Goal: Task Accomplishment & Management: Manage account settings

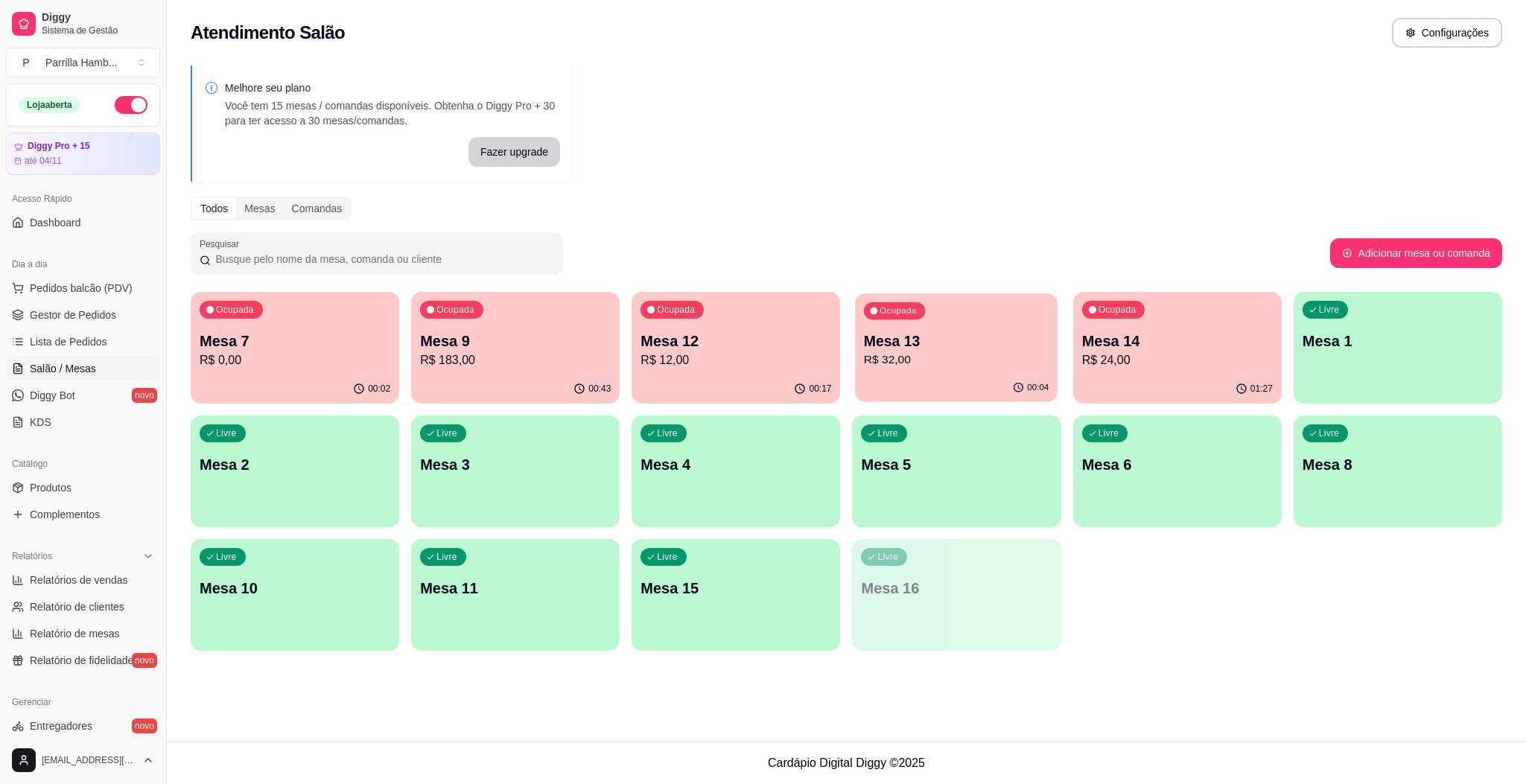
click at [899, 360] on p "R$ 32,00" at bounding box center [956, 360] width 184 height 17
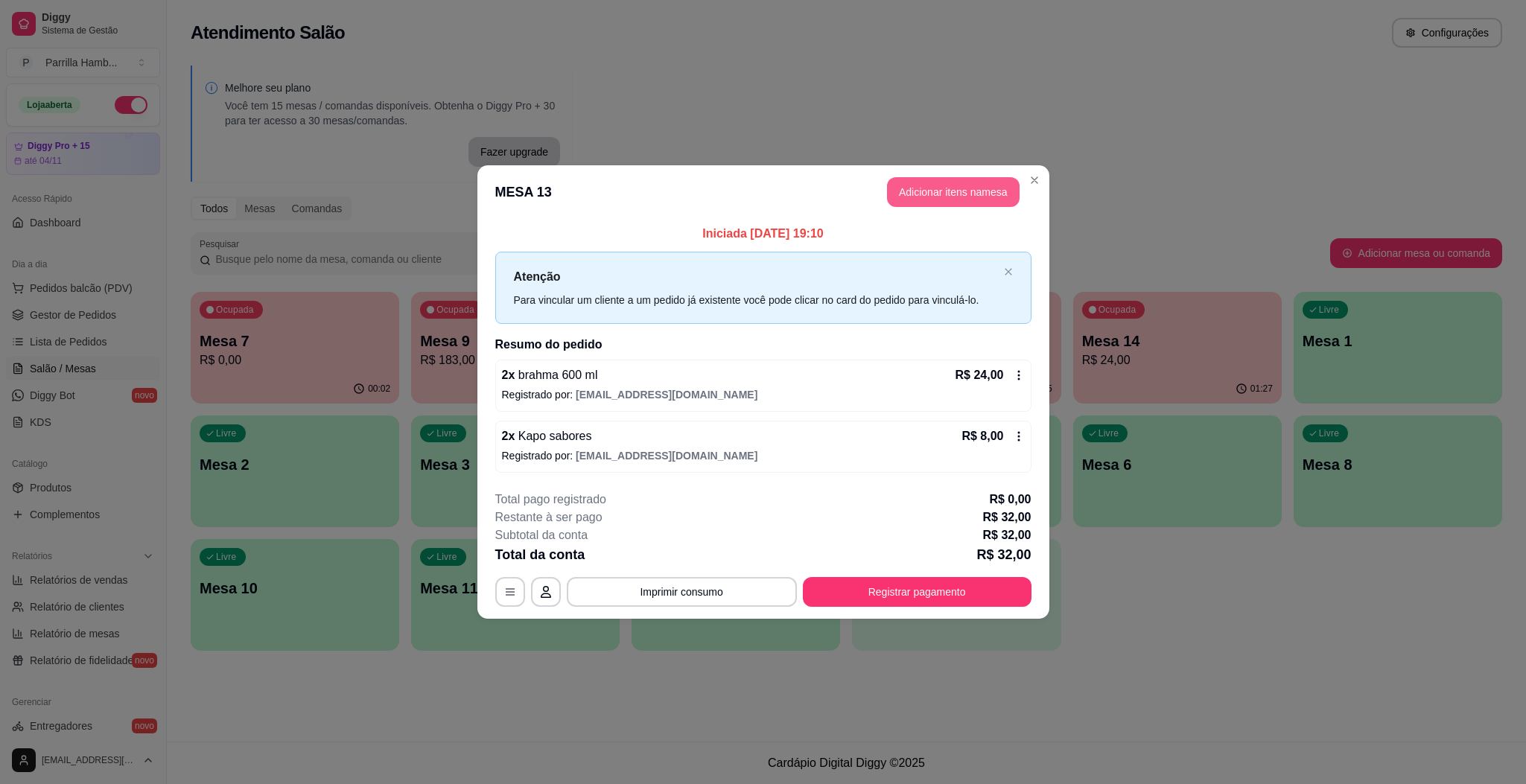
click at [954, 188] on button "Adicionar itens na mesa" at bounding box center [953, 192] width 132 height 30
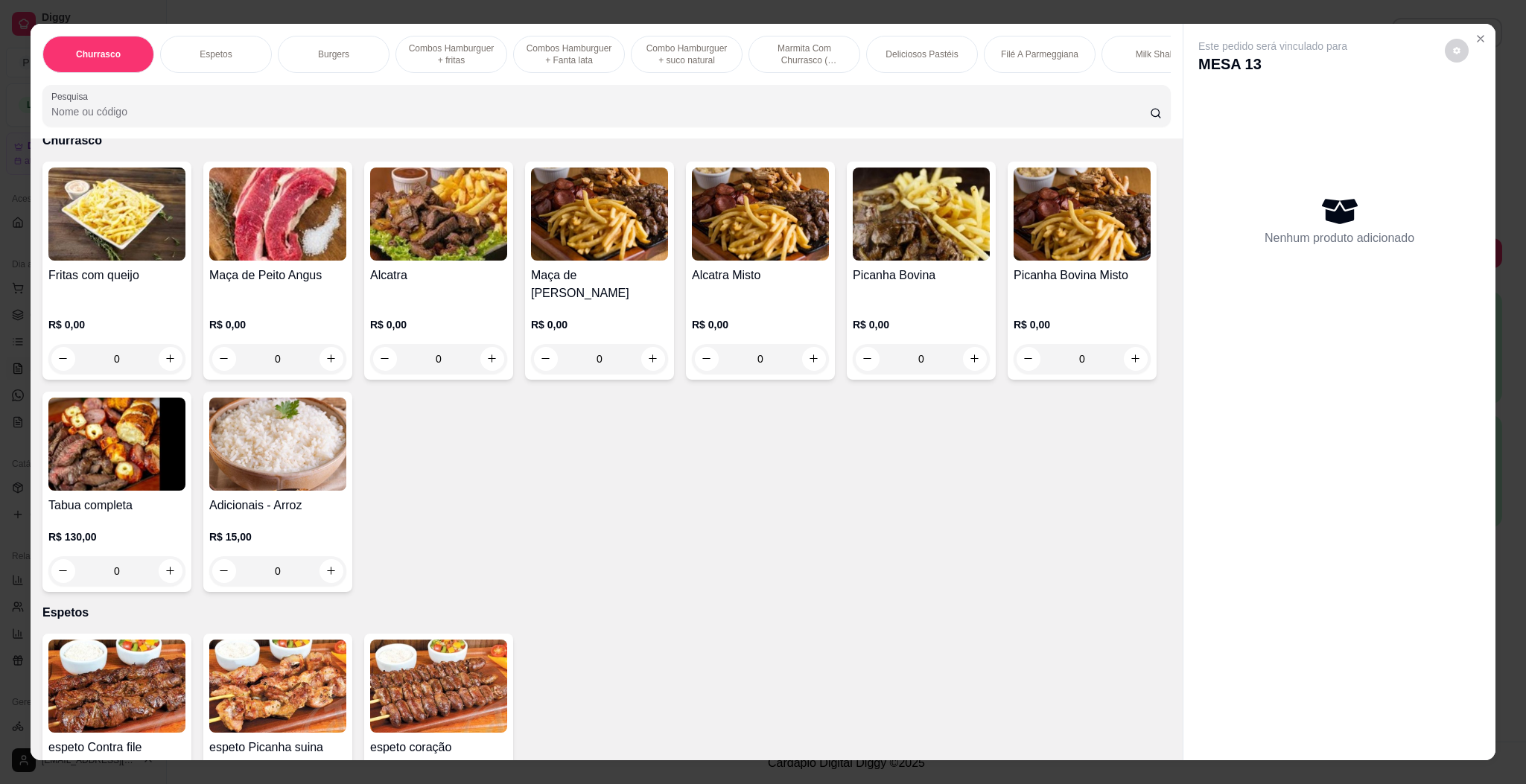
scroll to position [112, 0]
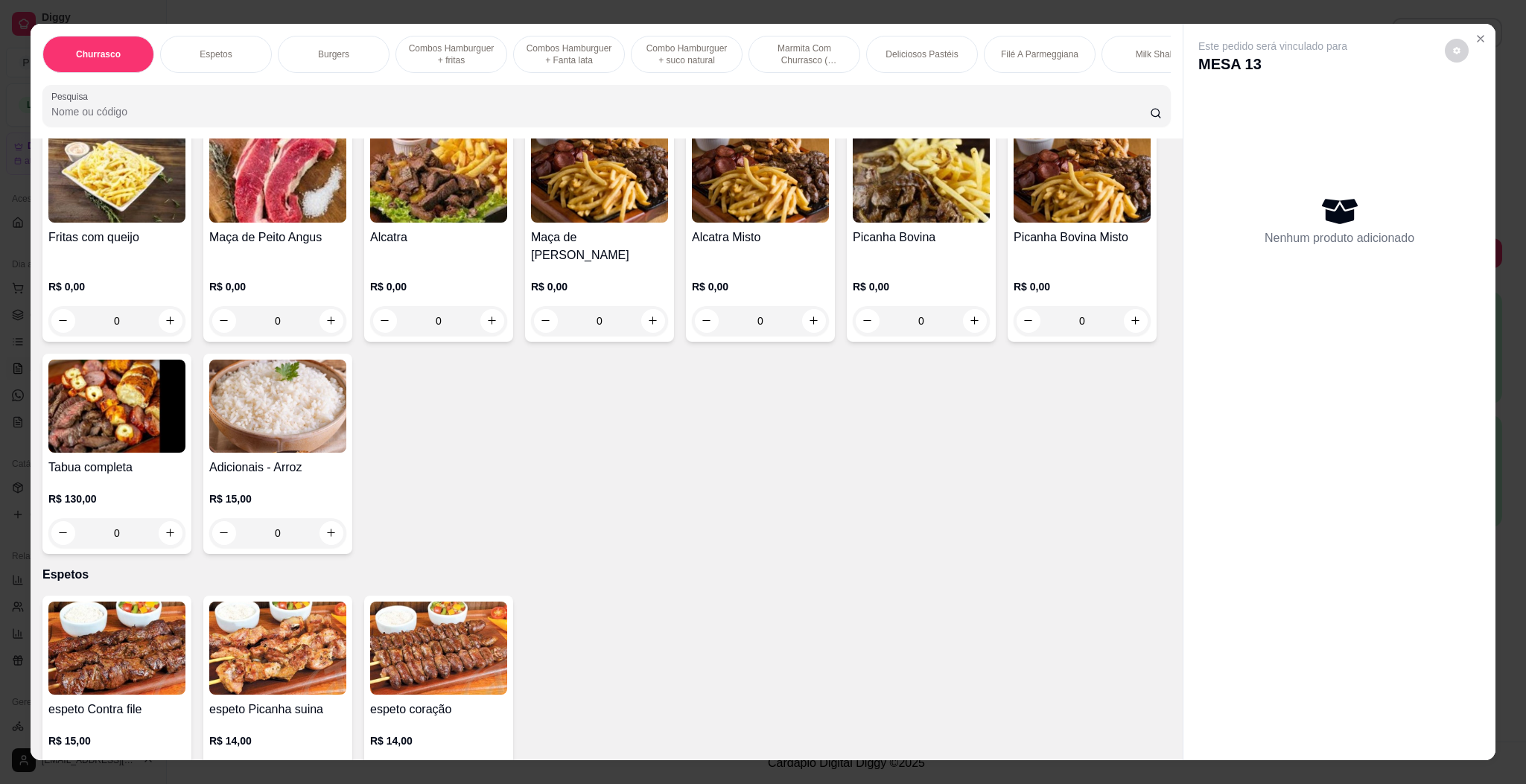
click at [185, 386] on img at bounding box center [116, 406] width 137 height 93
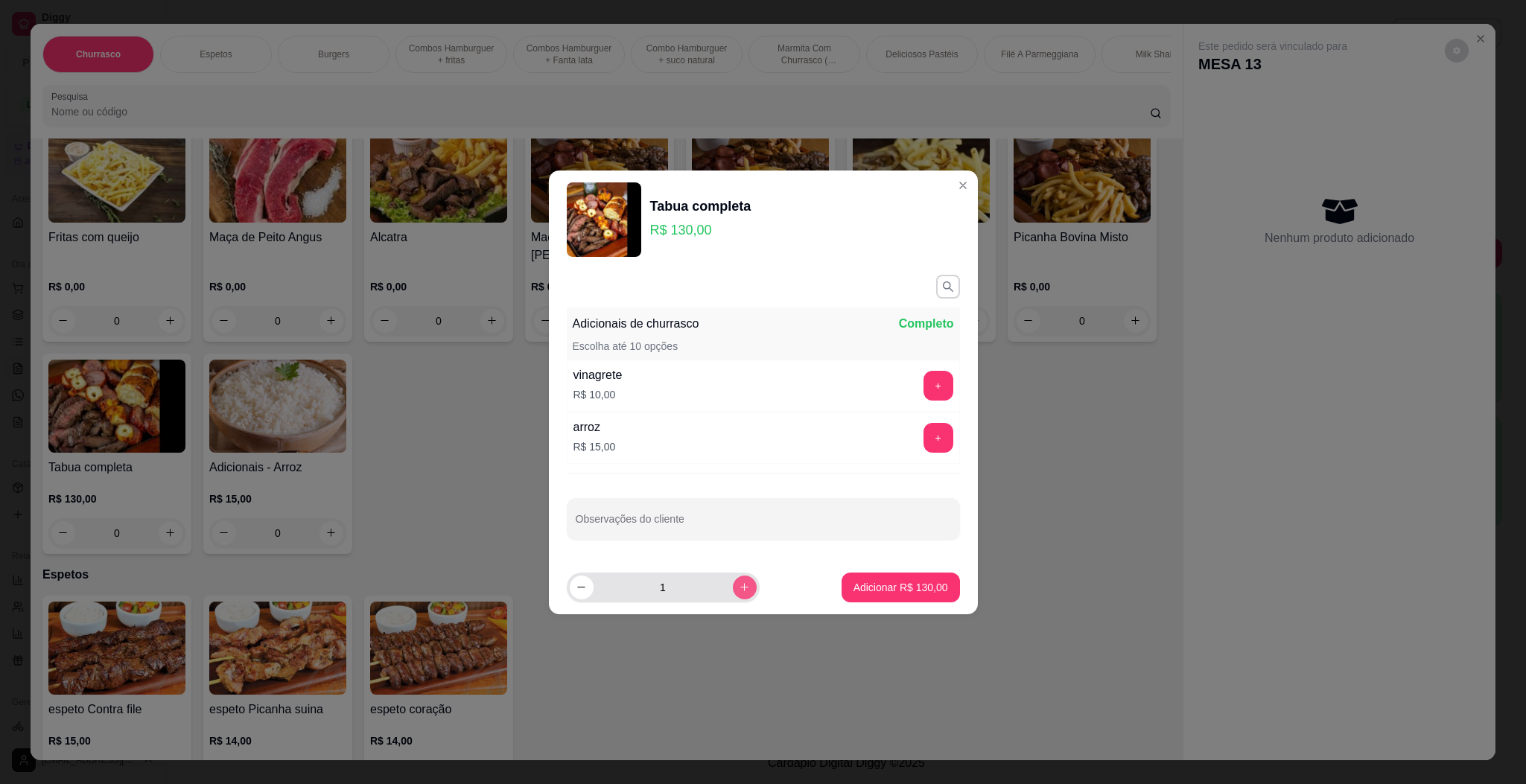
click at [738, 583] on button "increase-product-quantity" at bounding box center [745, 588] width 24 height 24
type input "2"
click at [945, 591] on footer "2 Adicionar R$ 260,00" at bounding box center [763, 588] width 429 height 54
click at [923, 588] on p "Adicionar R$ 260,00" at bounding box center [901, 586] width 91 height 14
type input "2"
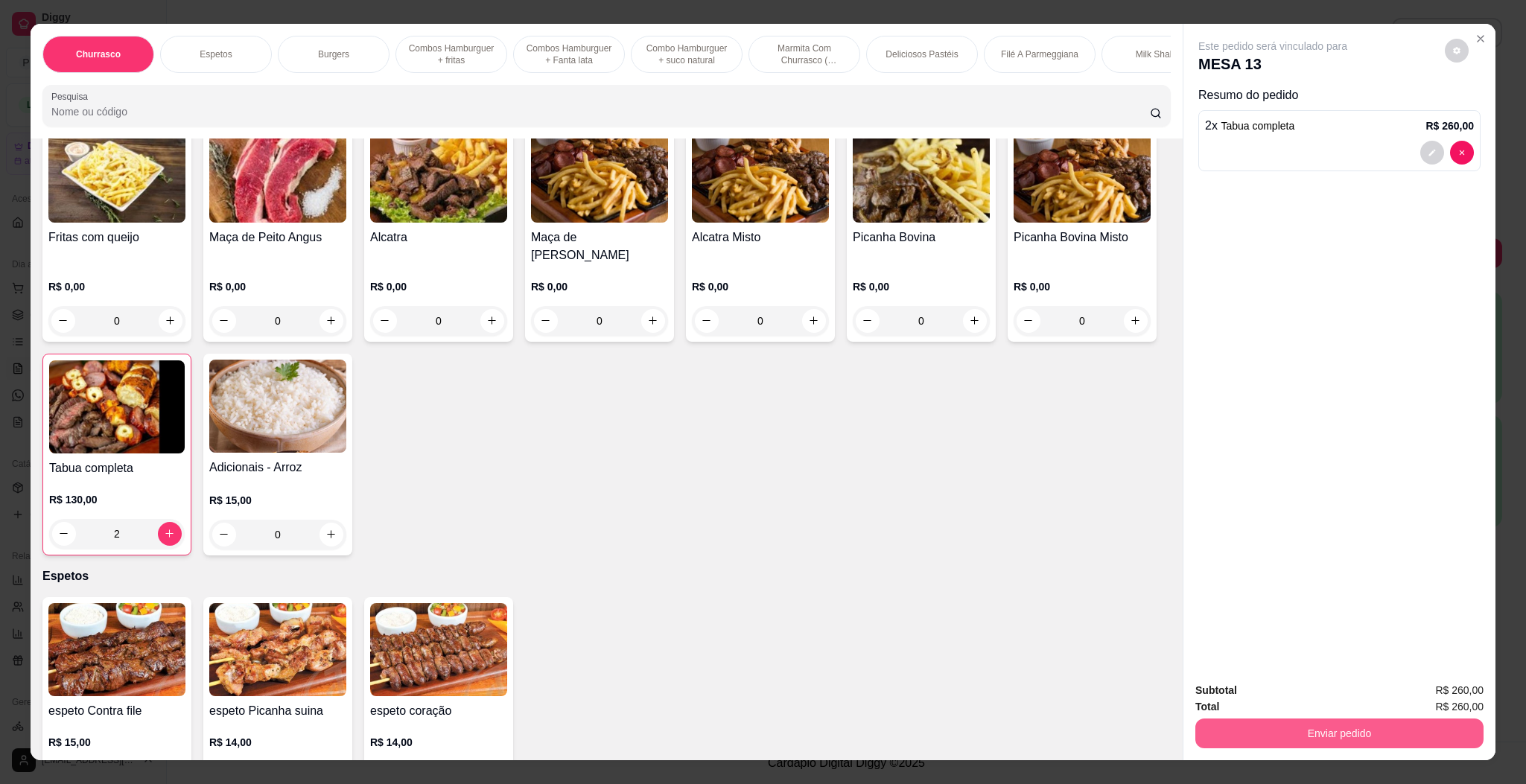
click at [1412, 728] on button "Enviar pedido" at bounding box center [1340, 733] width 288 height 30
click at [1430, 697] on button "Enviar pedido" at bounding box center [1442, 697] width 84 height 28
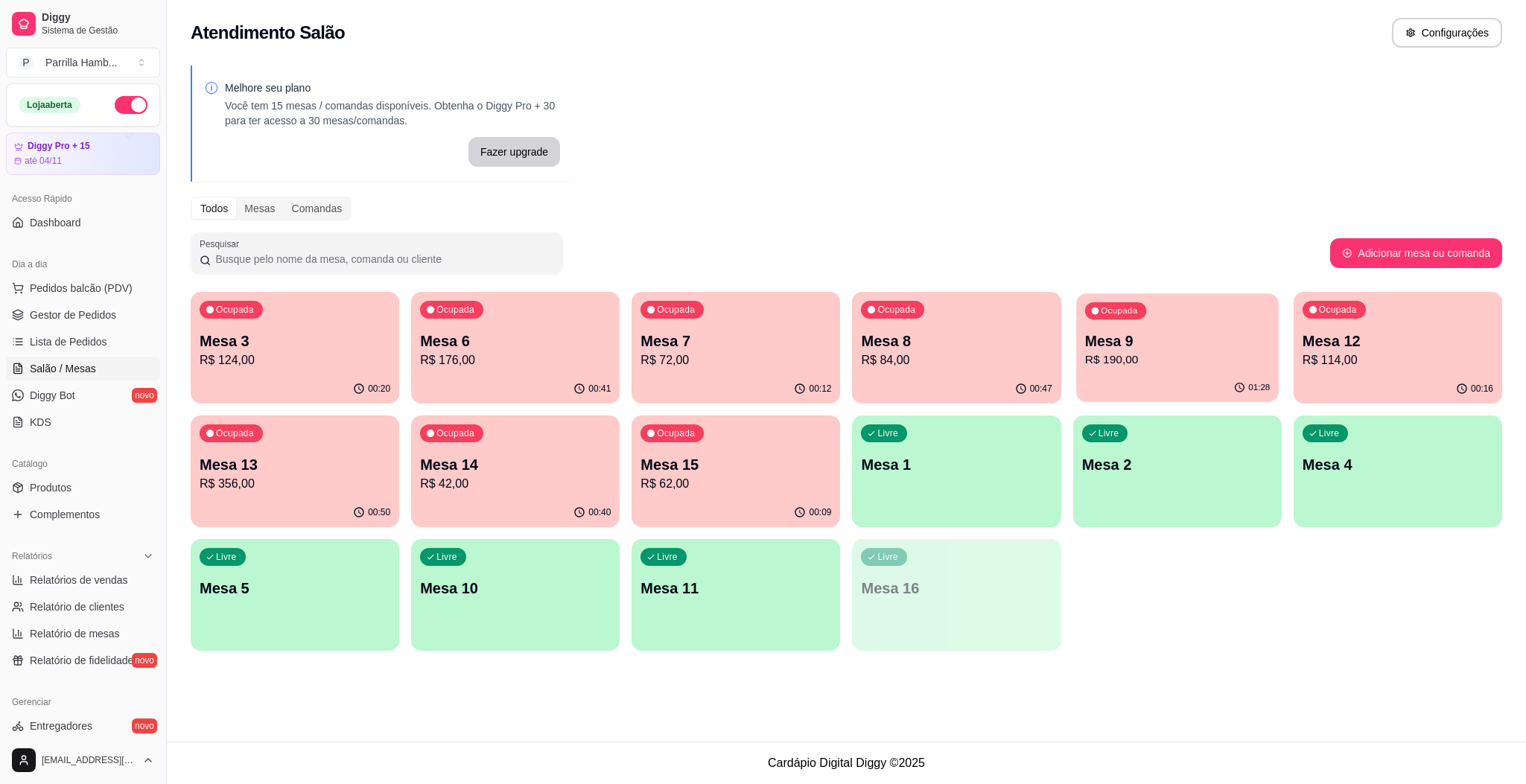
click at [1191, 324] on div "Ocupada Mesa 9 R$ 190,00" at bounding box center [1178, 333] width 203 height 80
click at [1524, 323] on div "Melhore seu plano Você tem 15 mesas / comandas disponíveis. Obtenha o Diggy Pro…" at bounding box center [846, 363] width 1359 height 612
click at [1457, 325] on div "Ocupada Mesa 12 R$ 114,00" at bounding box center [1398, 333] width 203 height 80
click at [1225, 352] on p "R$ 190,00" at bounding box center [1176, 360] width 184 height 17
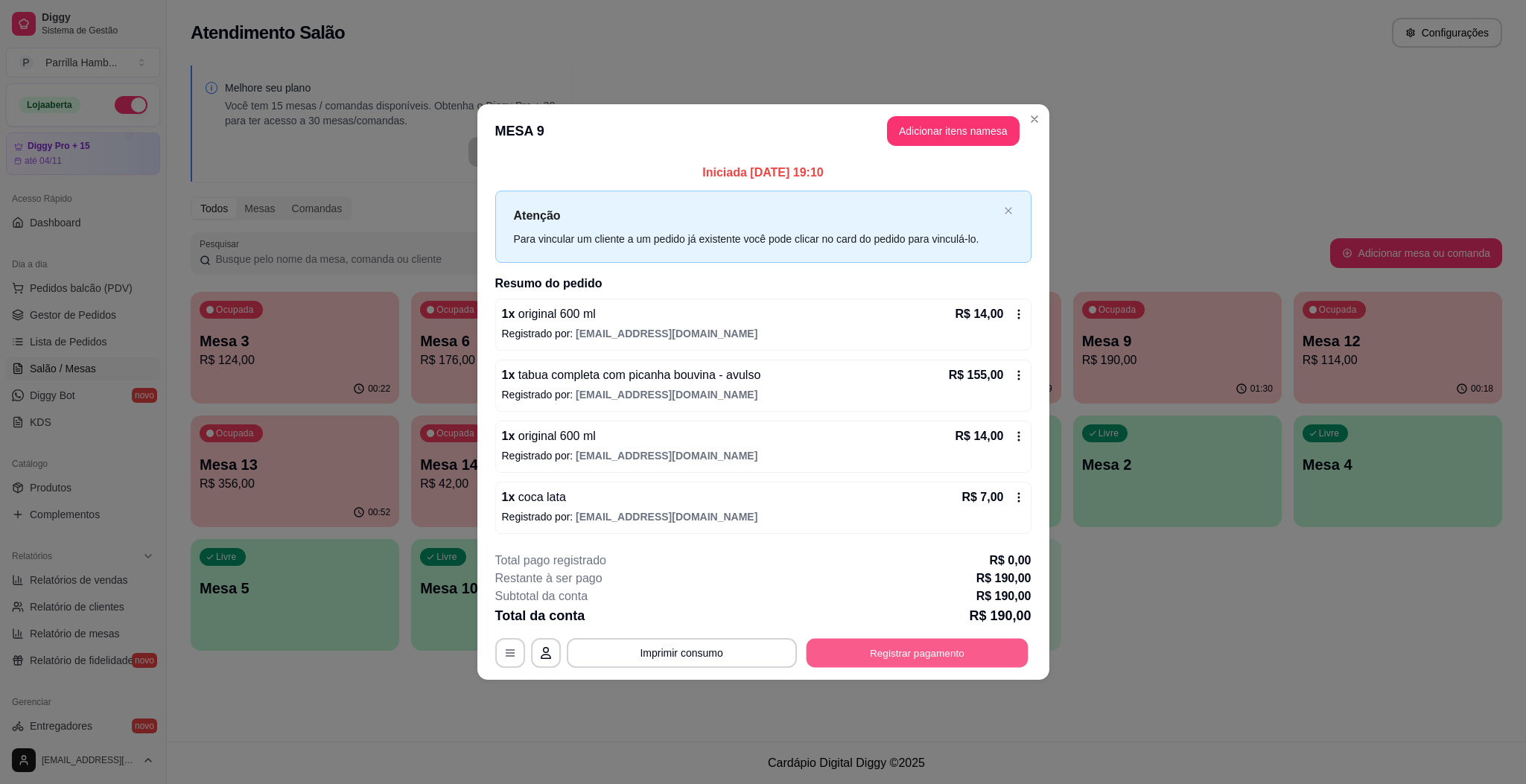
click at [875, 658] on button "Registrar pagamento" at bounding box center [917, 653] width 222 height 29
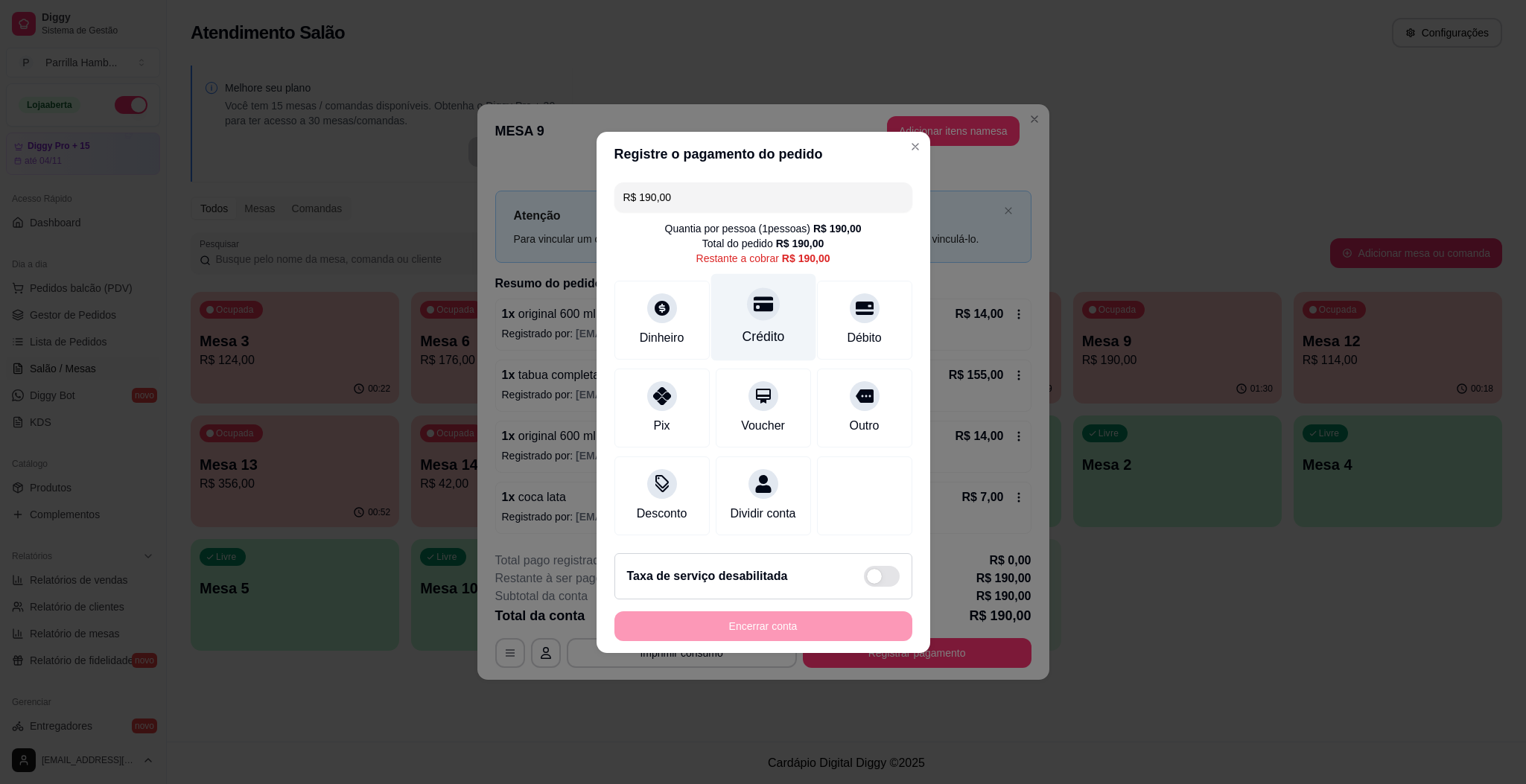
click at [775, 295] on div "Crédito" at bounding box center [763, 317] width 105 height 87
type input "R$ 0,00"
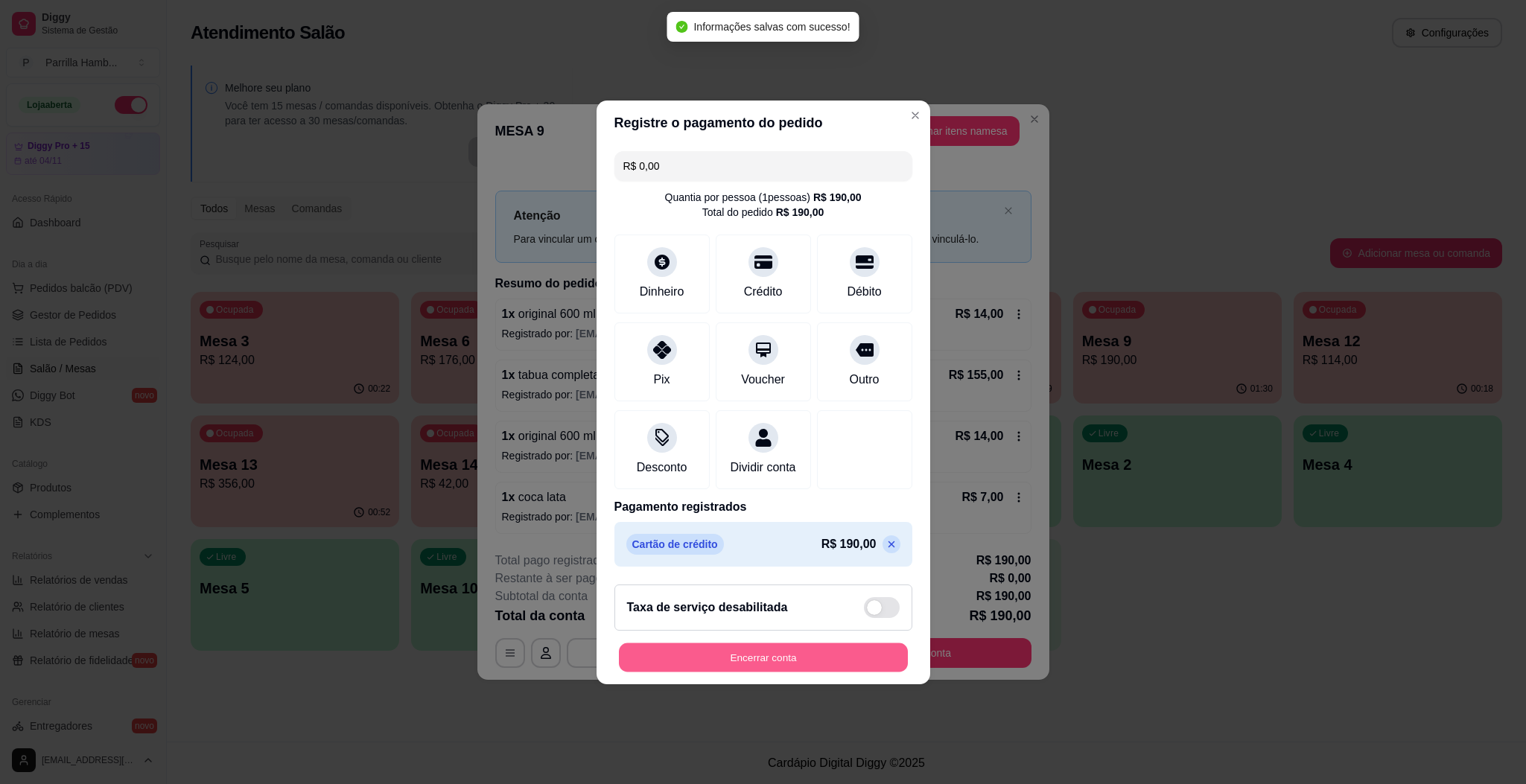
click at [791, 671] on button "Encerrar conta" at bounding box center [763, 657] width 289 height 29
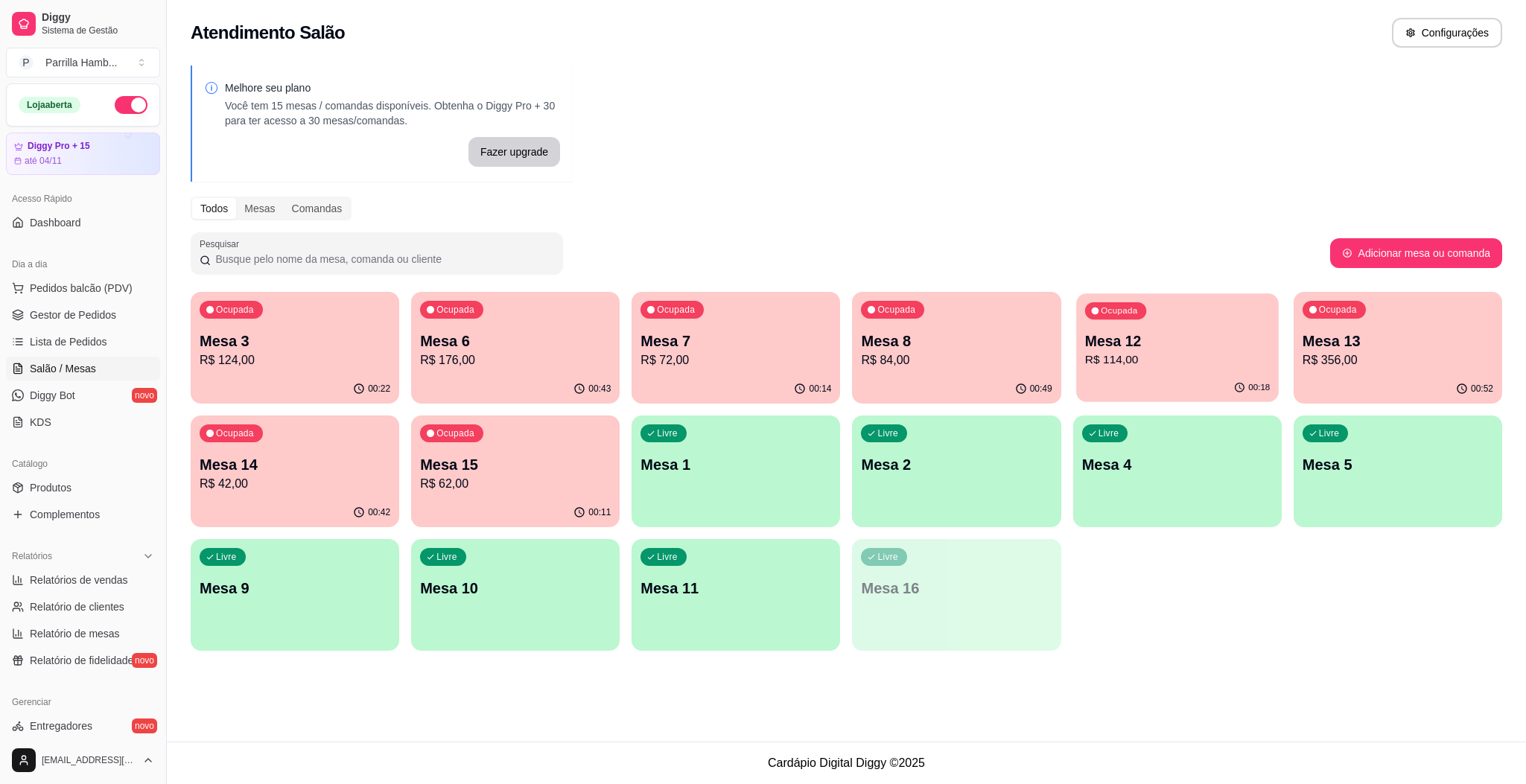
click at [1223, 325] on div "Ocupada Mesa 12 R$ 114,00" at bounding box center [1178, 333] width 203 height 80
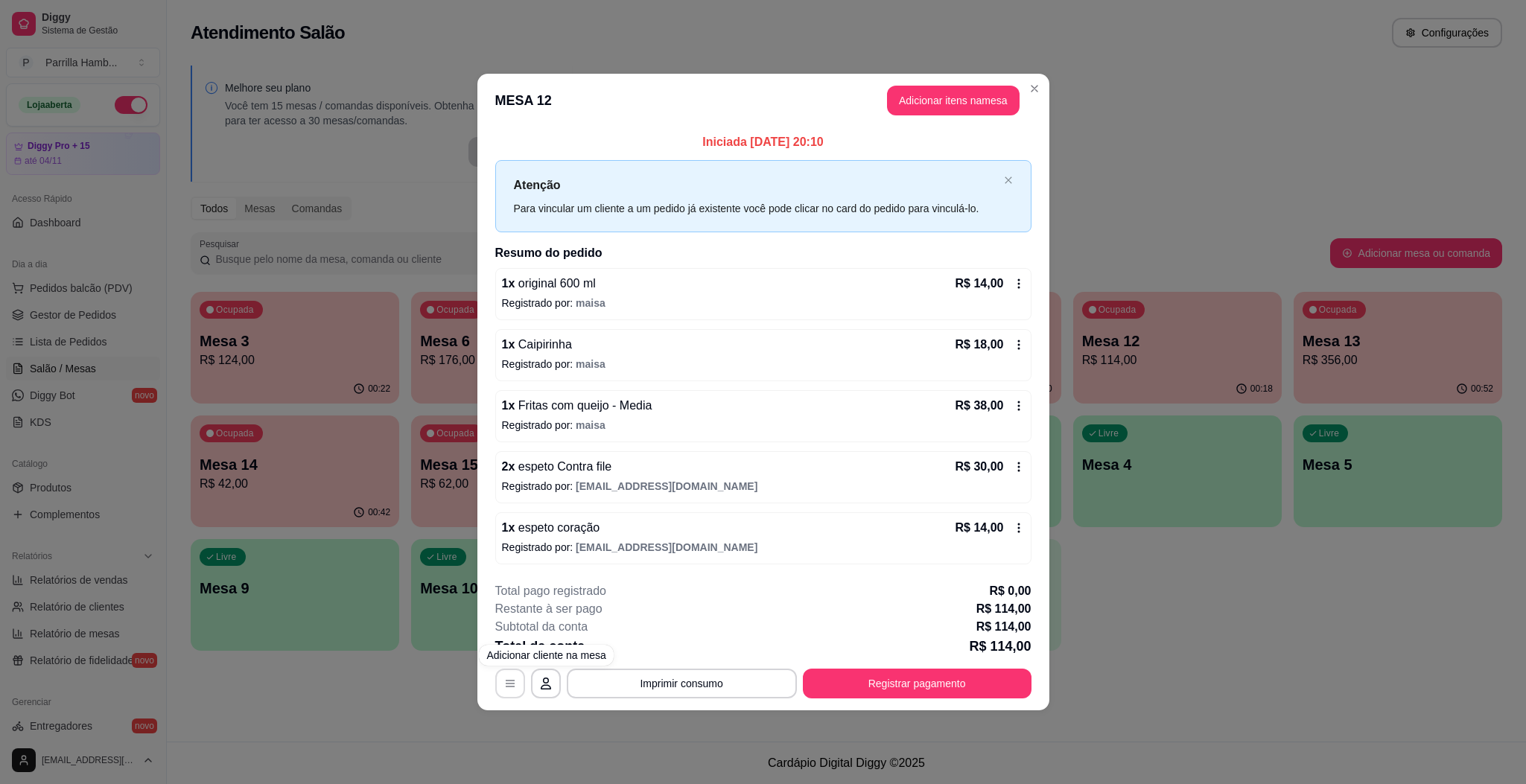
click at [505, 684] on icon "button" at bounding box center [510, 683] width 12 height 12
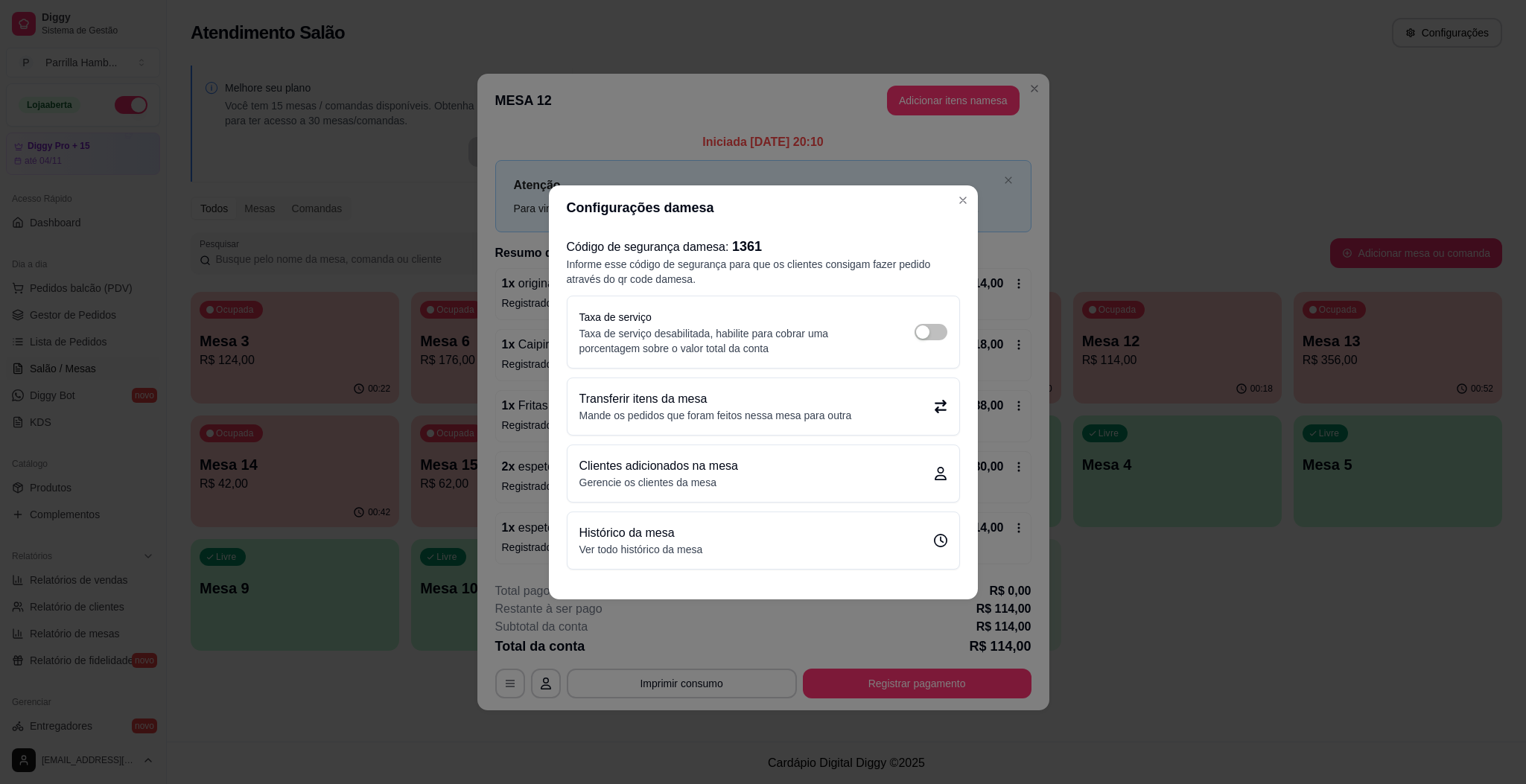
click at [669, 393] on p "Transferir itens da mesa" at bounding box center [716, 398] width 273 height 18
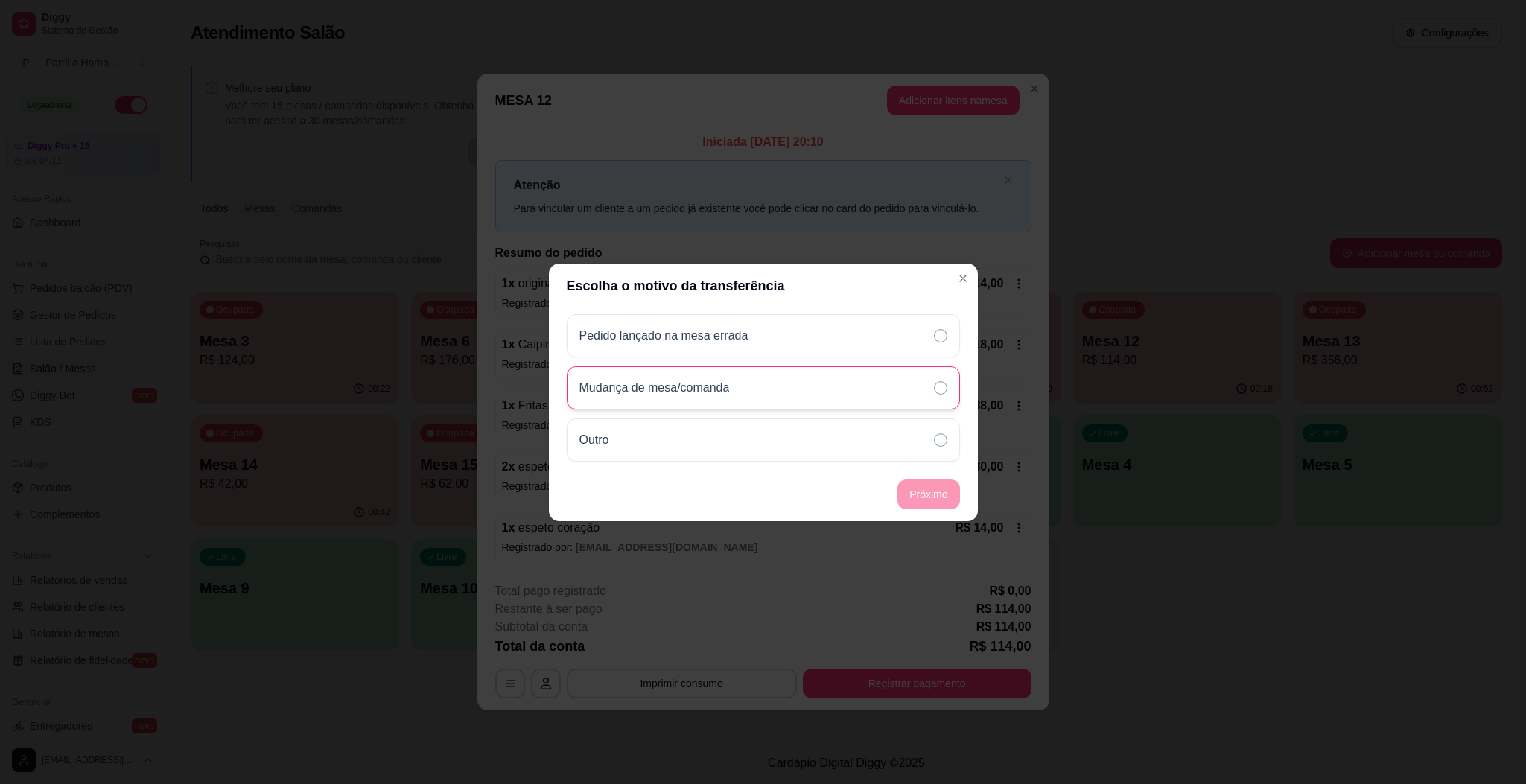
click at [684, 403] on div "Mudança de mesa/comanda" at bounding box center [763, 388] width 394 height 43
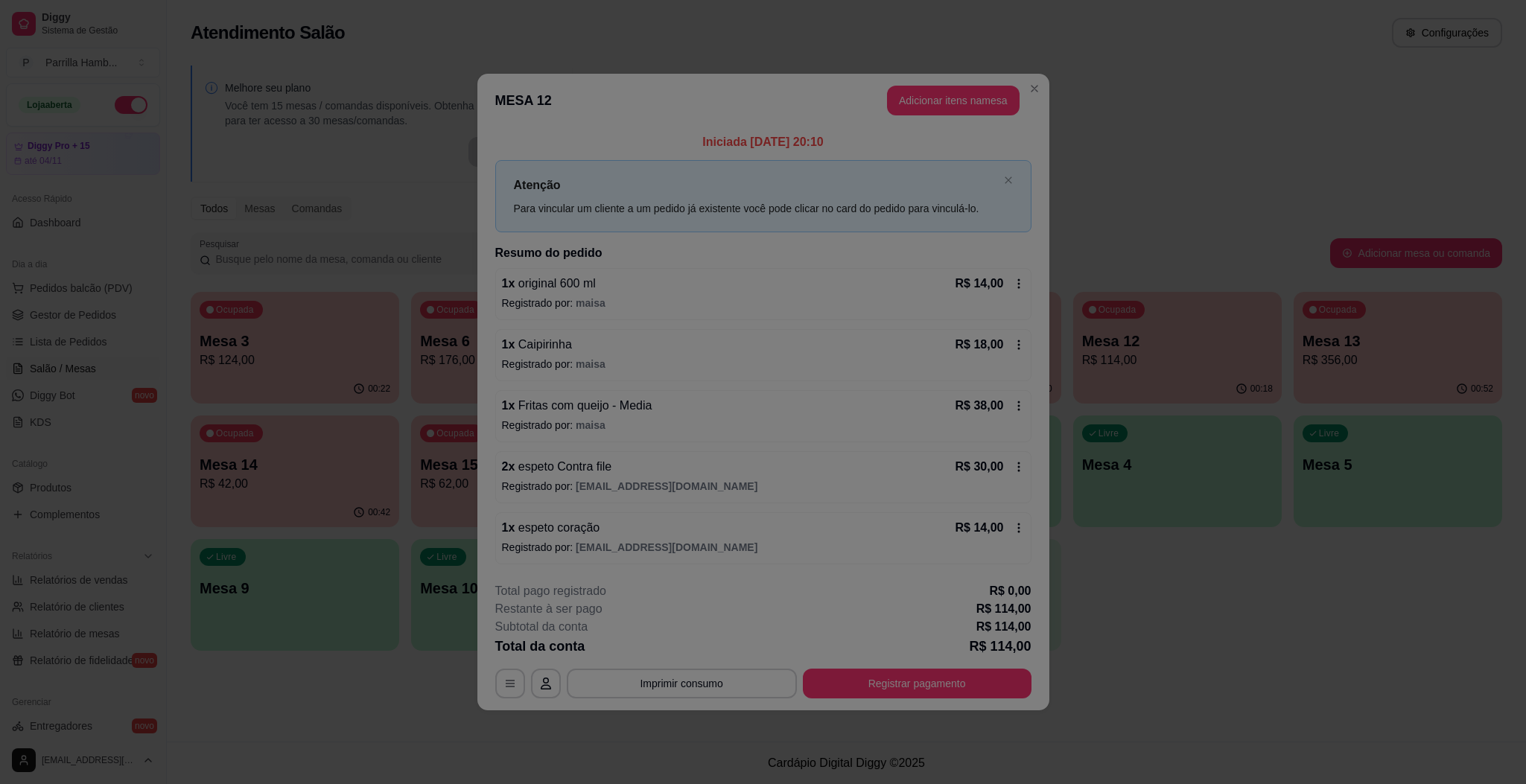
scroll to position [148, 0]
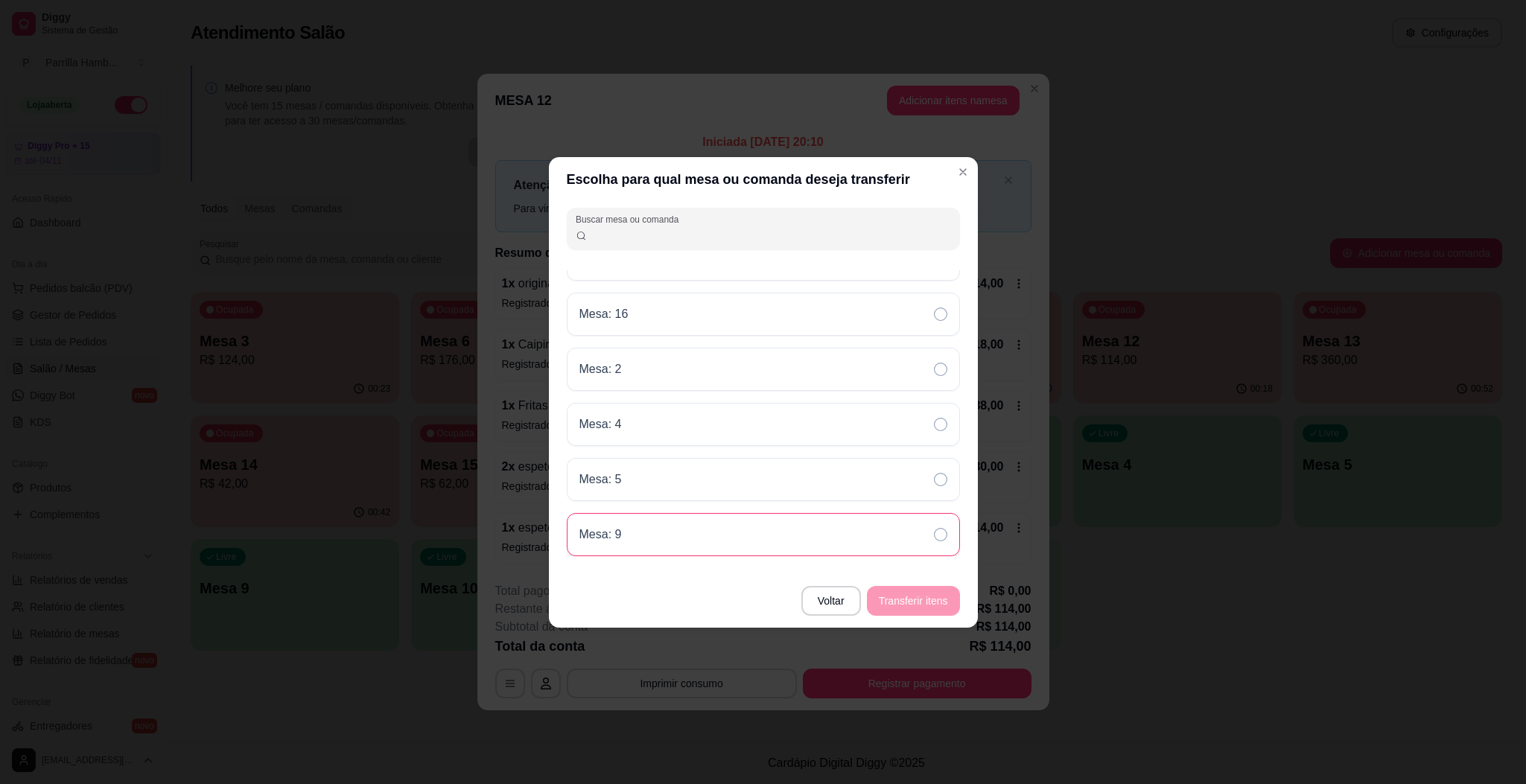
click at [751, 536] on div "Mesa: 9" at bounding box center [763, 534] width 394 height 43
click at [901, 594] on button "Transferir itens" at bounding box center [913, 600] width 90 height 29
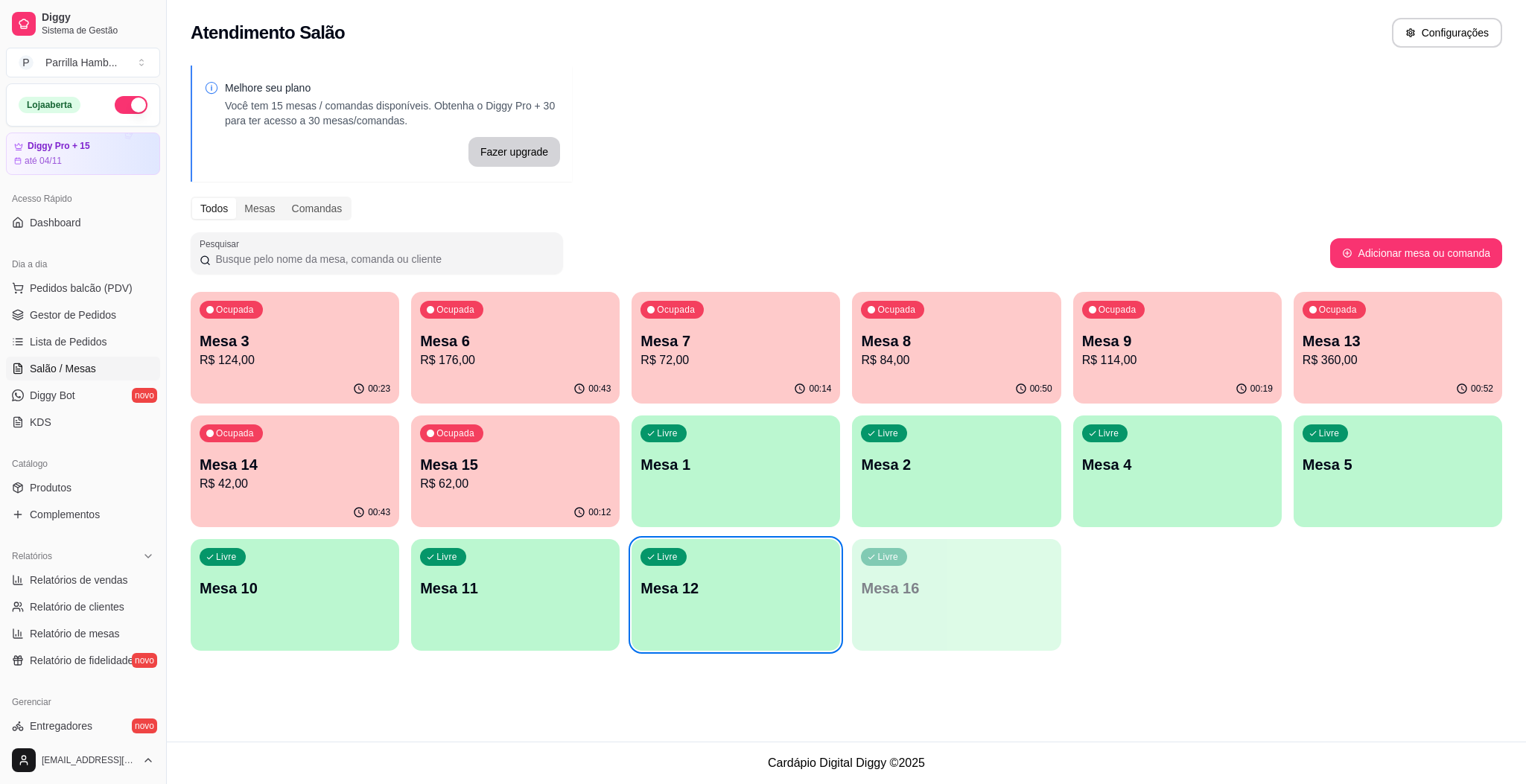
click at [302, 365] on p "R$ 124,00" at bounding box center [294, 360] width 191 height 18
click at [490, 475] on p "R$ 62,00" at bounding box center [515, 484] width 184 height 17
click at [1372, 405] on div "Ocupada Mesa 3 R$ 124,00 00:23 Ocupada Mesa 6 R$ 176,00 00:43 Ocupada Mesa 7 R$…" at bounding box center [846, 472] width 1311 height 359
click at [1371, 362] on p "R$ 360,00" at bounding box center [1398, 360] width 191 height 18
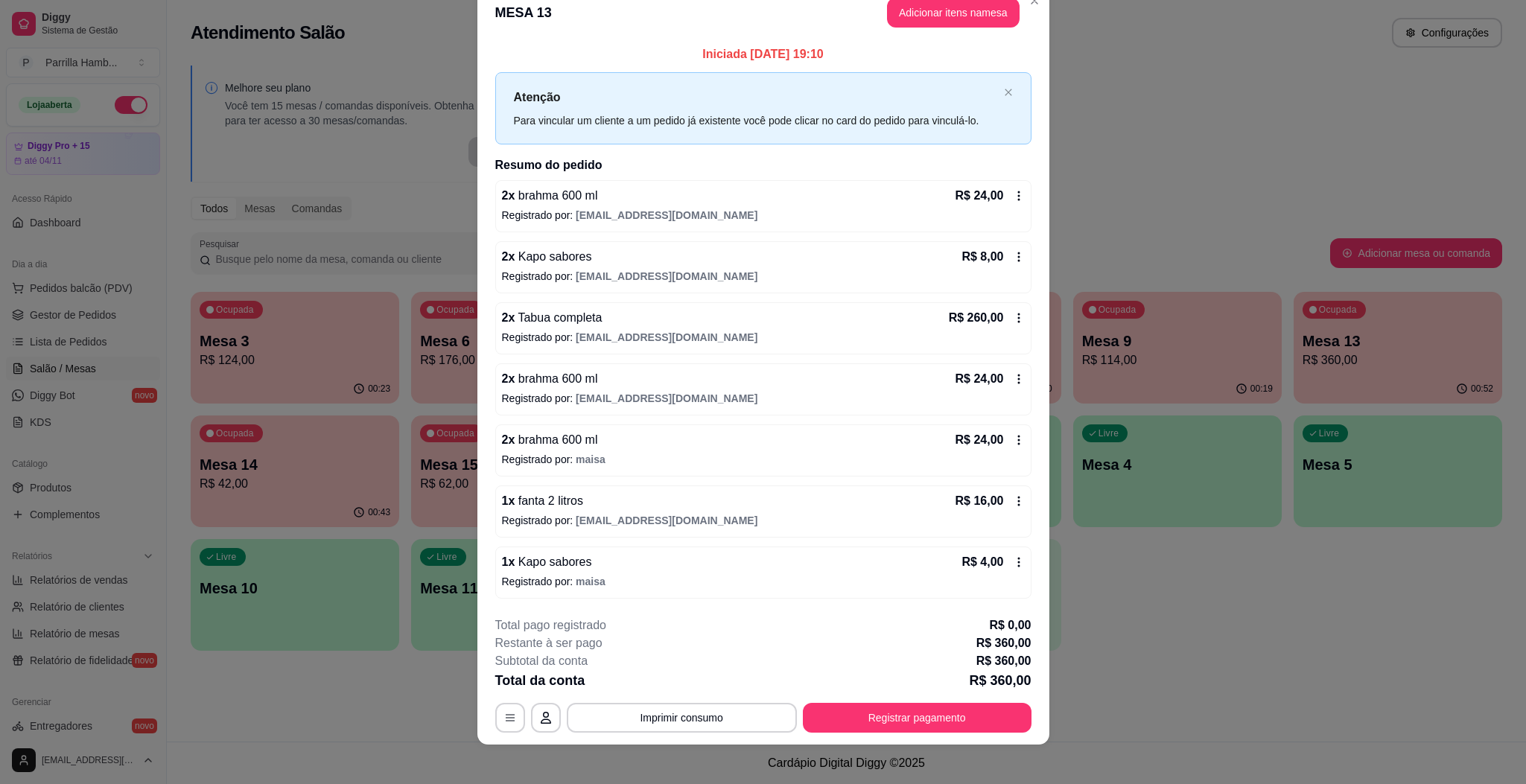
scroll to position [38, 0]
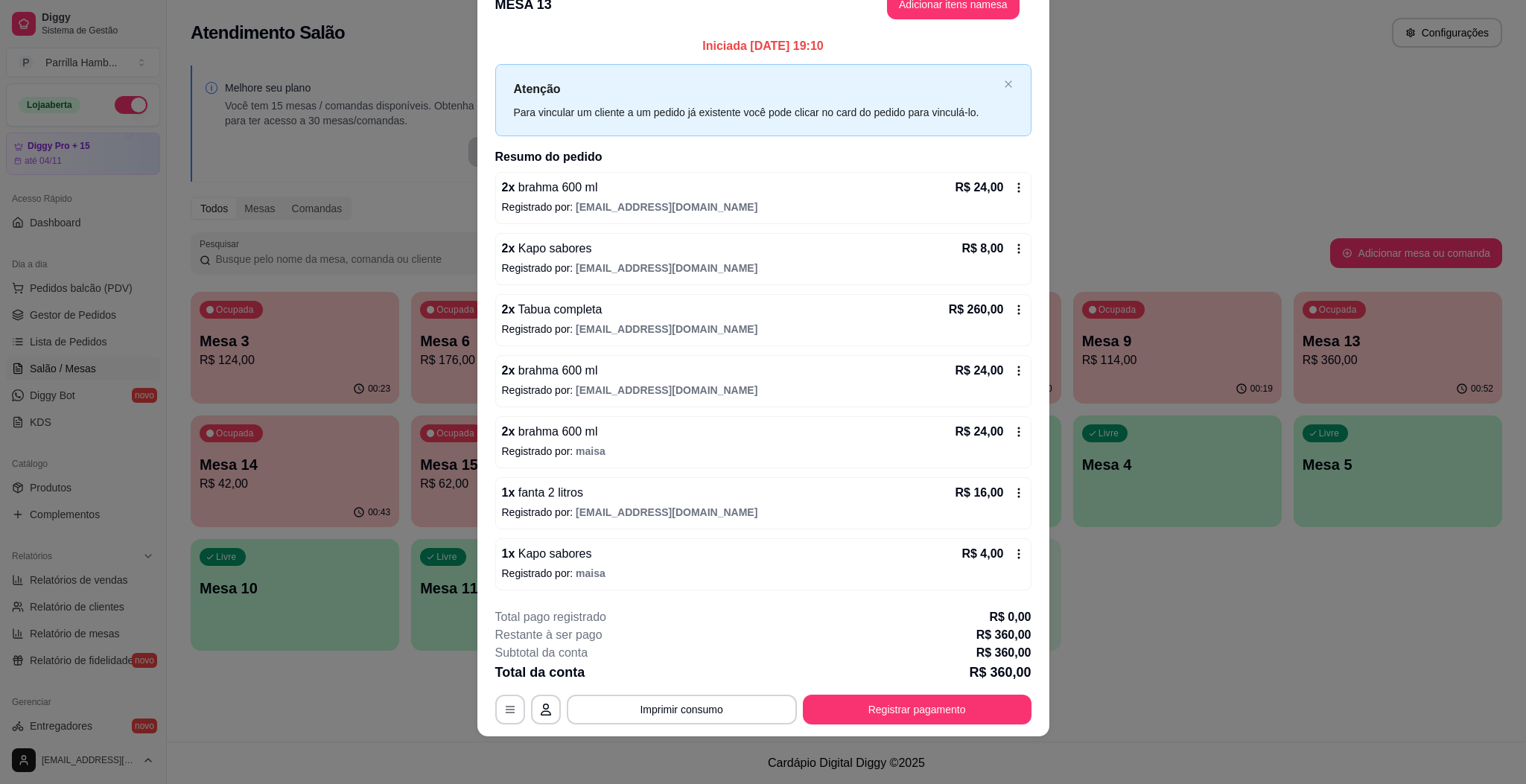
click at [674, 486] on div "1 x fanta 2 litros R$ 16,00" at bounding box center [763, 492] width 523 height 18
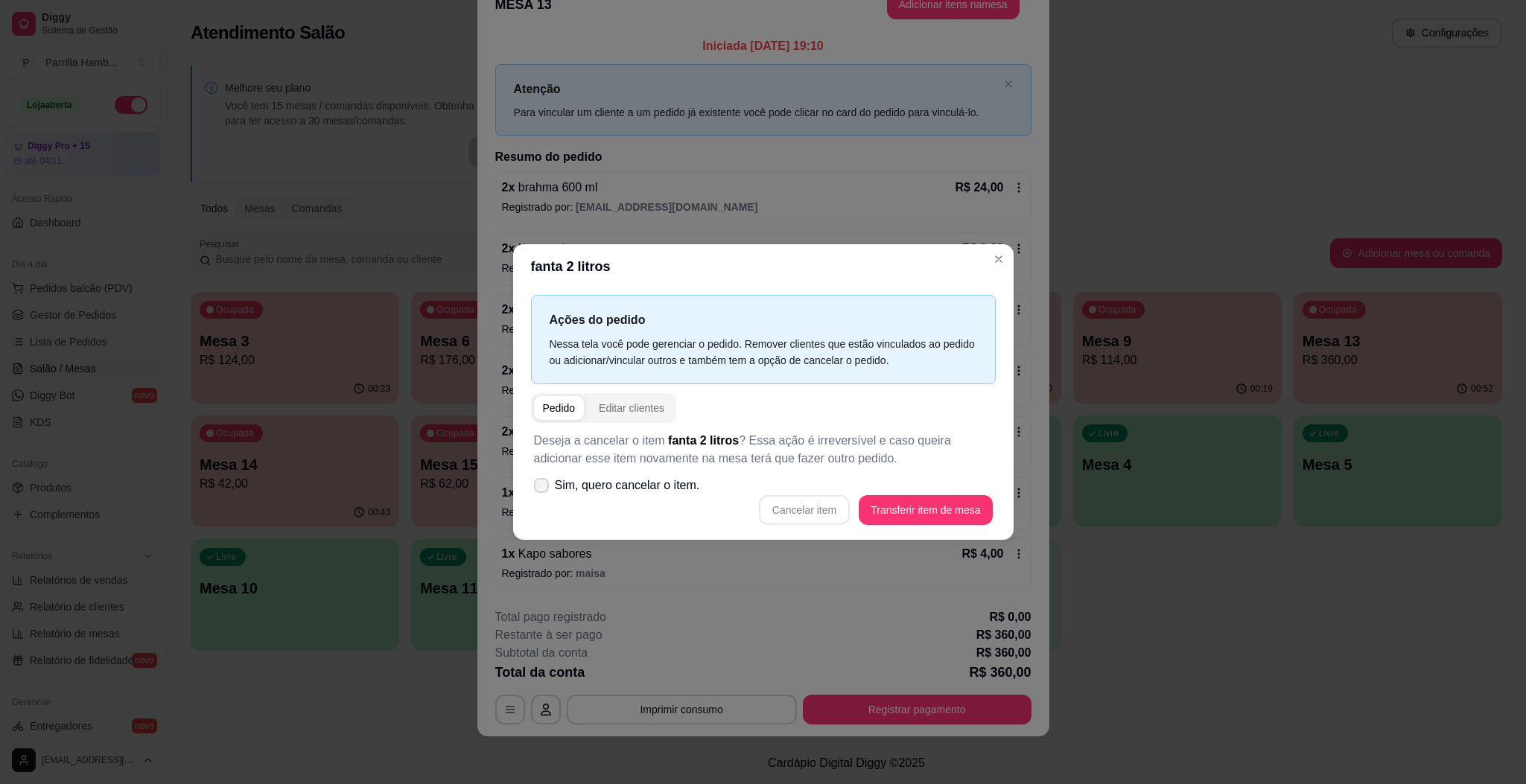
click at [673, 496] on label "Sim, quero cancelar o item." at bounding box center [616, 485] width 178 height 30
click at [542, 496] on input "Sim, quero cancelar o item." at bounding box center [538, 492] width 9 height 9
checkbox input "true"
click at [786, 509] on button "Cancelar item" at bounding box center [804, 509] width 88 height 29
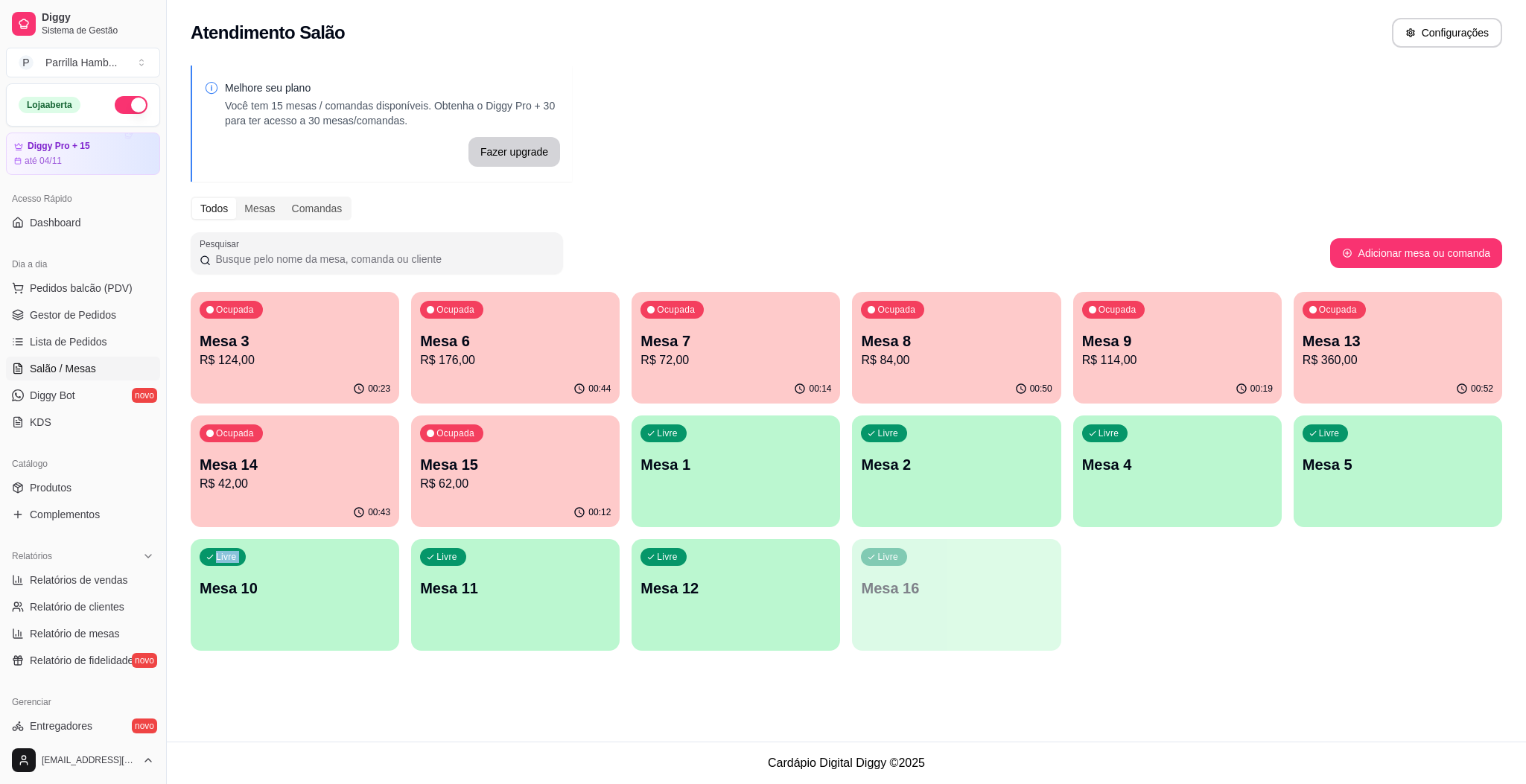
drag, startPoint x: 1360, startPoint y: 538, endPoint x: 1332, endPoint y: 542, distance: 28.3
click at [1349, 540] on div "Ocupada Mesa 3 R$ 124,00 00:23 Ocupada Mesa 6 R$ 176,00 00:44 Ocupada Mesa 7 R$…" at bounding box center [846, 472] width 1311 height 359
